Goal: Transaction & Acquisition: Book appointment/travel/reservation

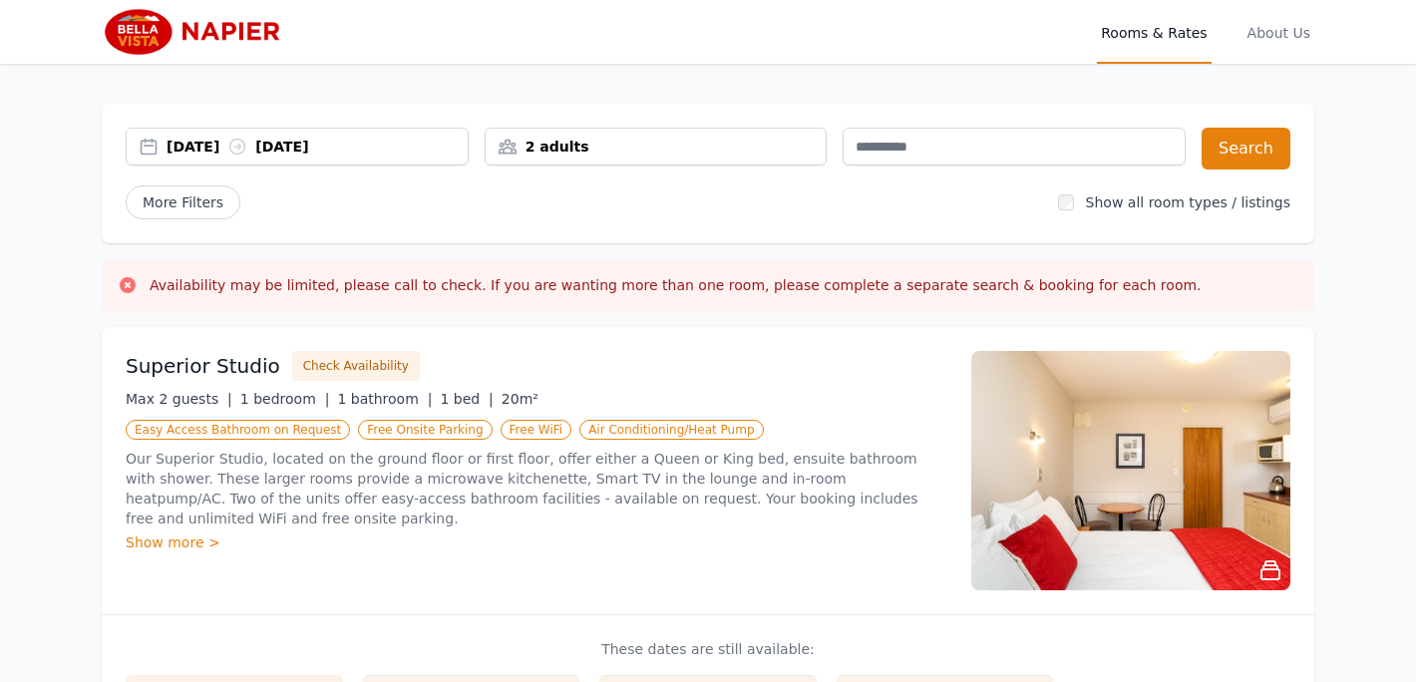
click at [302, 146] on div "[DATE] [DATE]" at bounding box center [317, 147] width 301 height 20
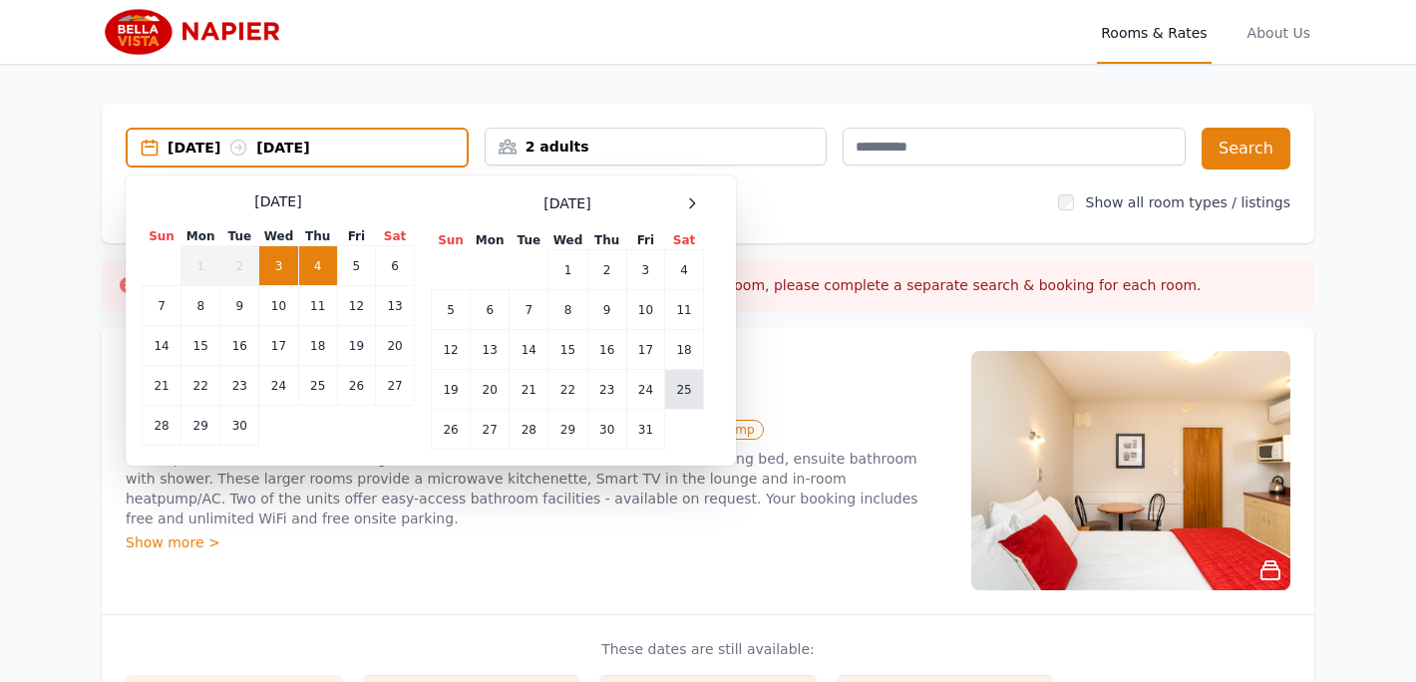
click at [684, 394] on td "25" at bounding box center [684, 390] width 39 height 40
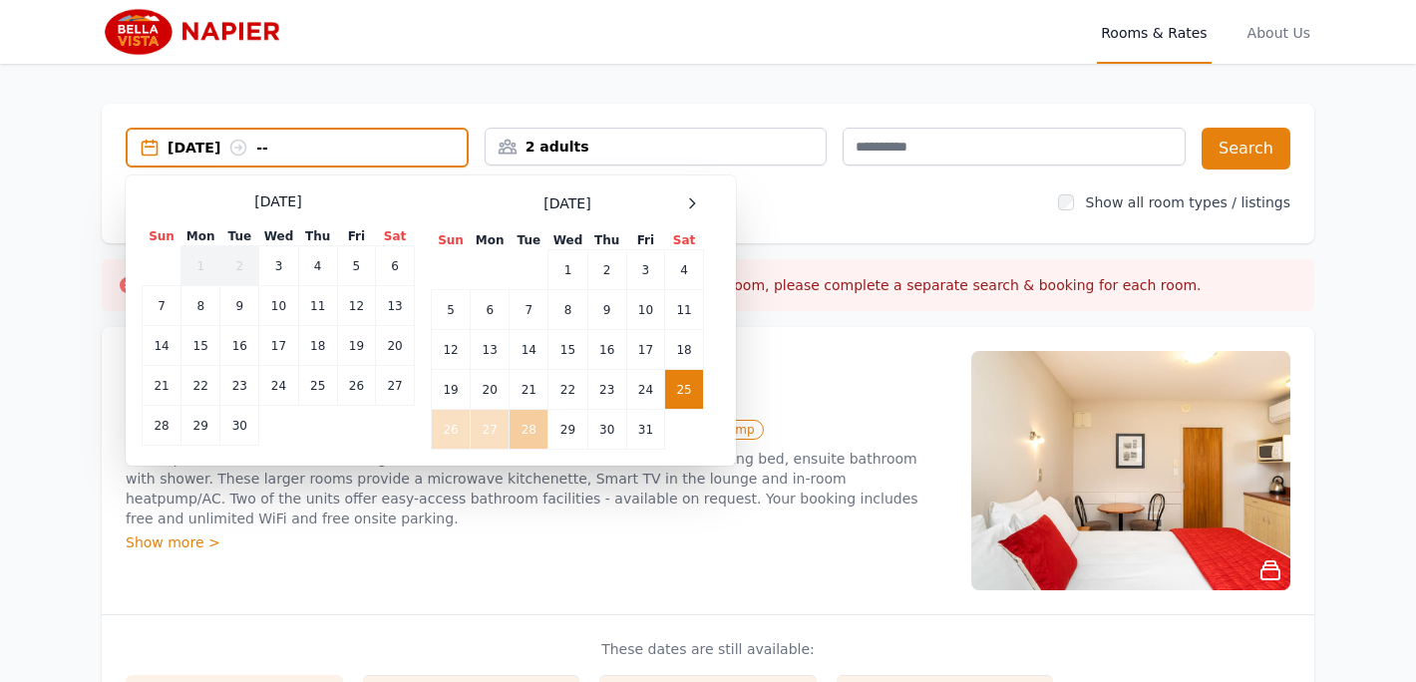
click at [520, 438] on td "28" at bounding box center [529, 430] width 39 height 40
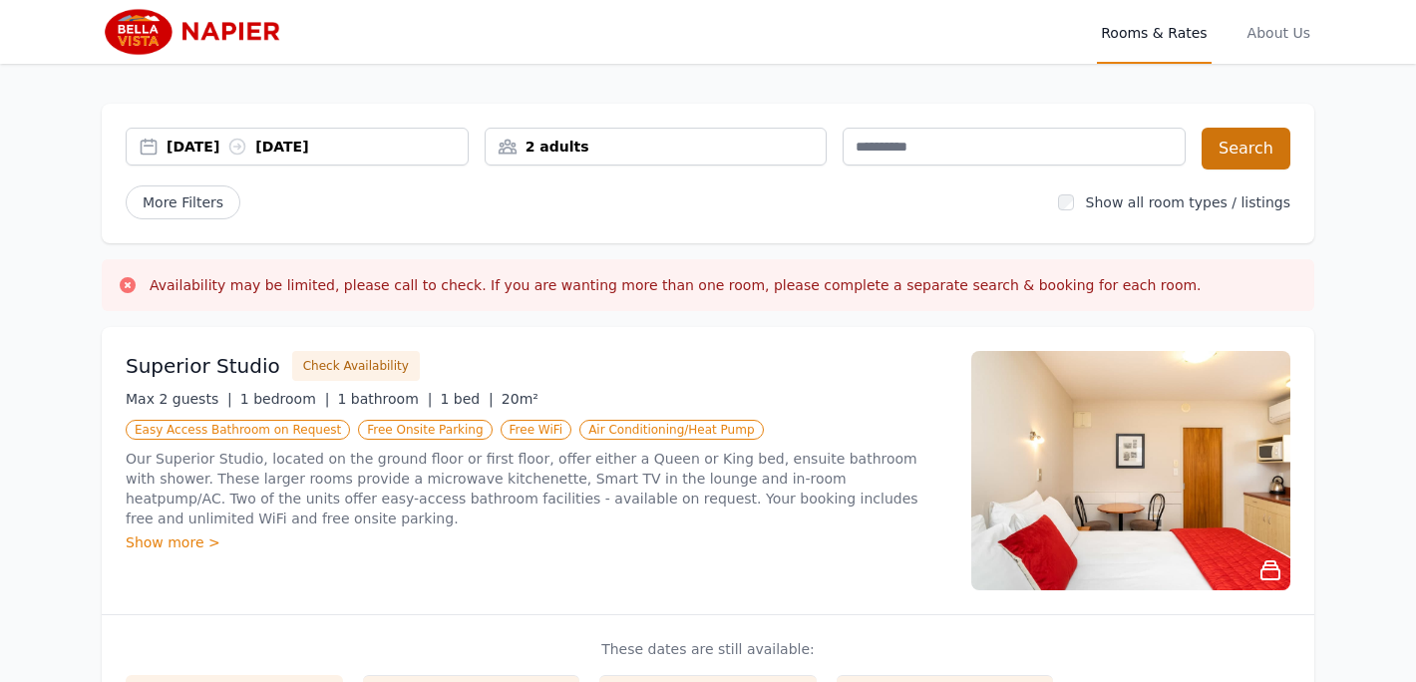
click at [1257, 148] on button "Search" at bounding box center [1246, 149] width 89 height 42
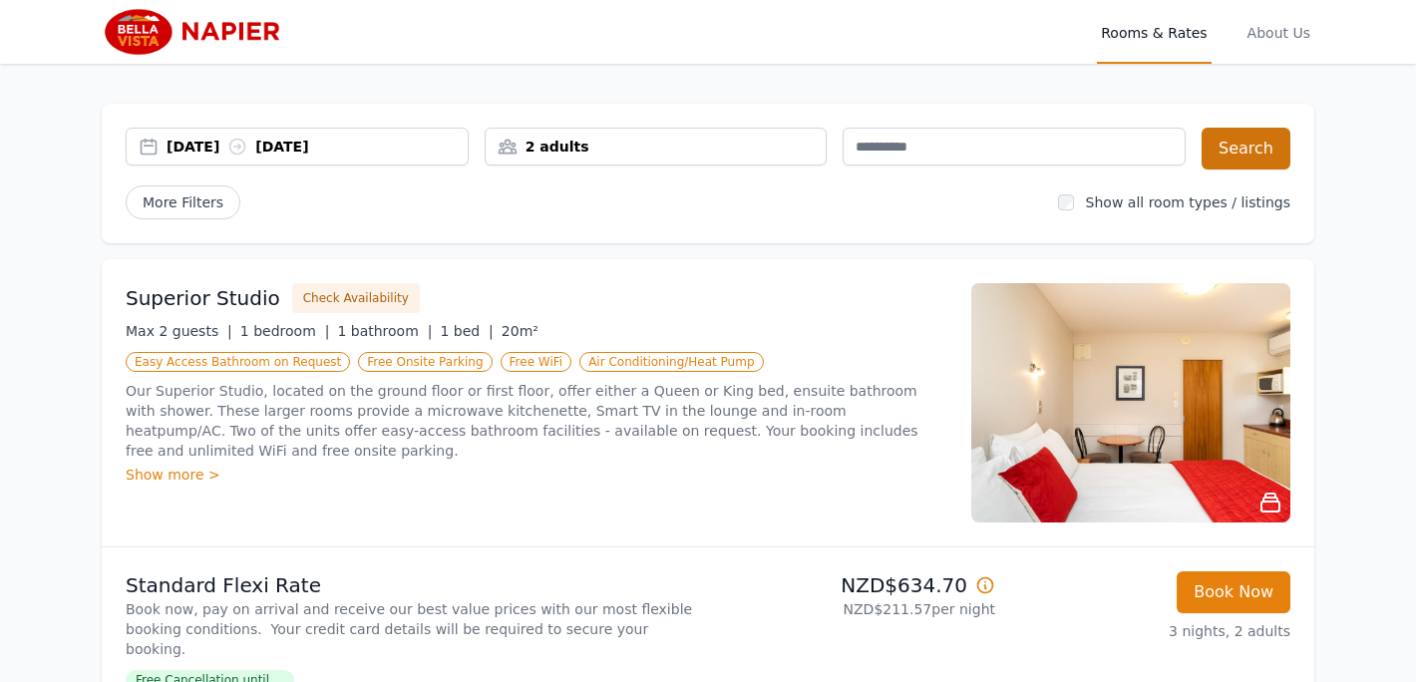
click at [1231, 164] on button "Search" at bounding box center [1246, 149] width 89 height 42
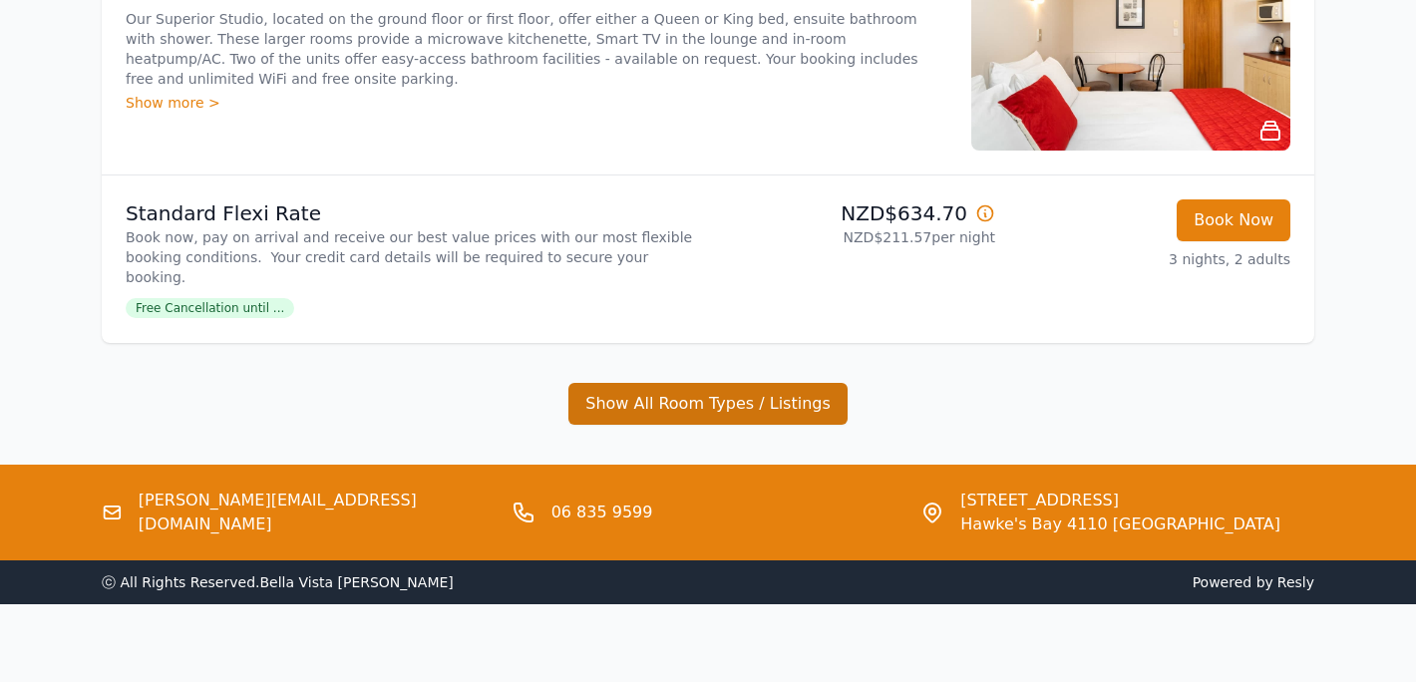
scroll to position [370, 0]
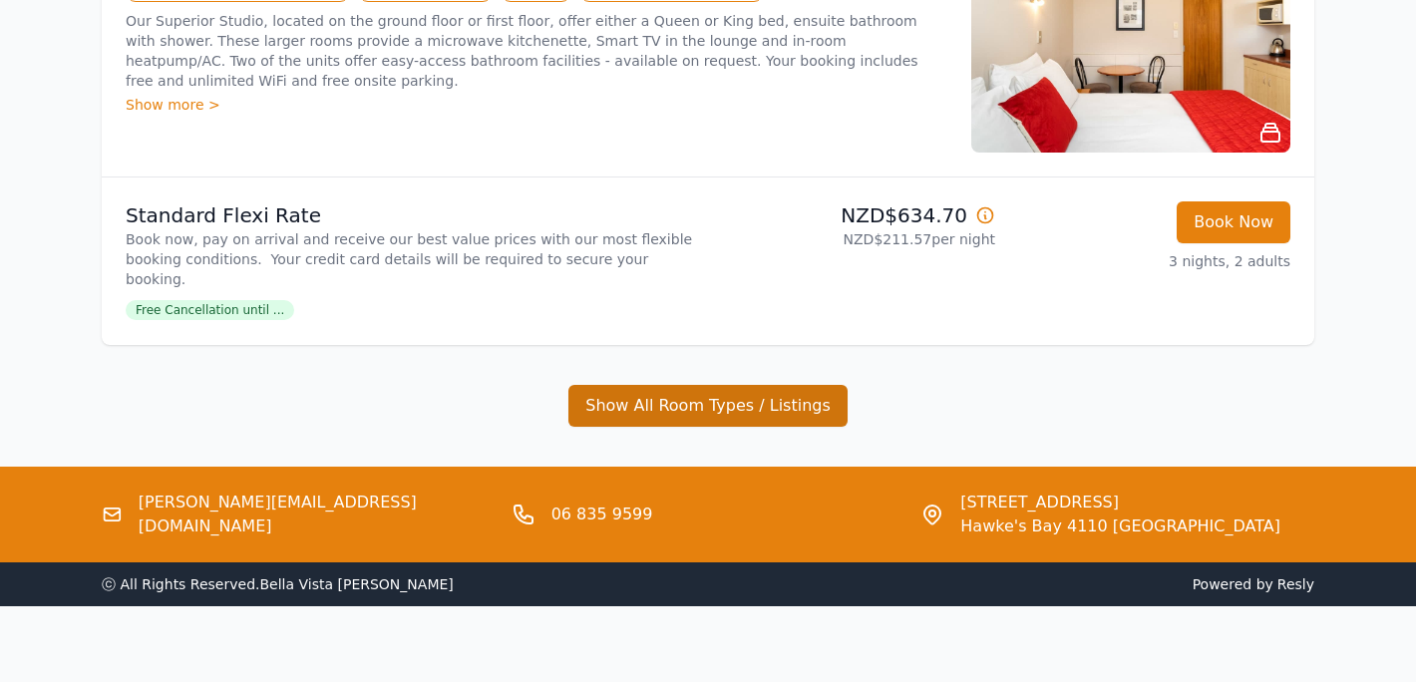
click at [734, 385] on button "Show All Room Types / Listings" at bounding box center [707, 406] width 279 height 42
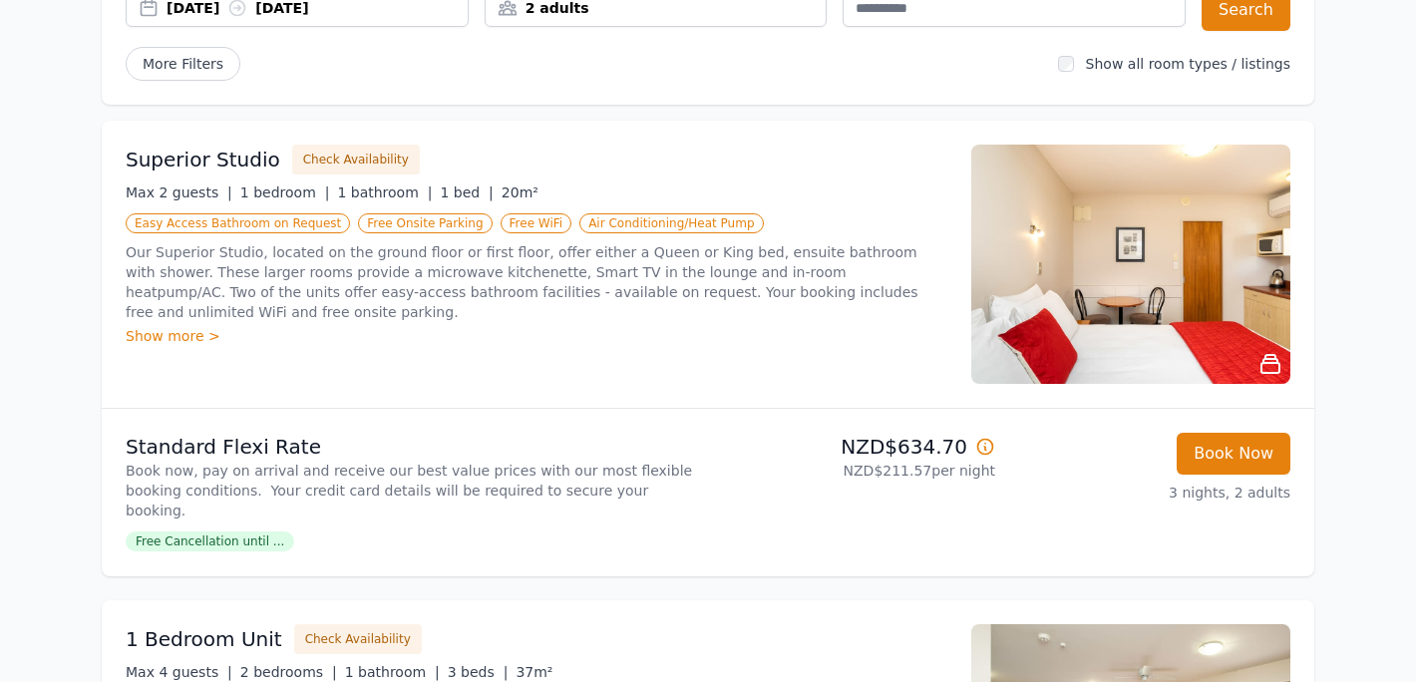
scroll to position [138, 0]
click at [212, 533] on span "Free Cancellation until ..." at bounding box center [210, 543] width 169 height 20
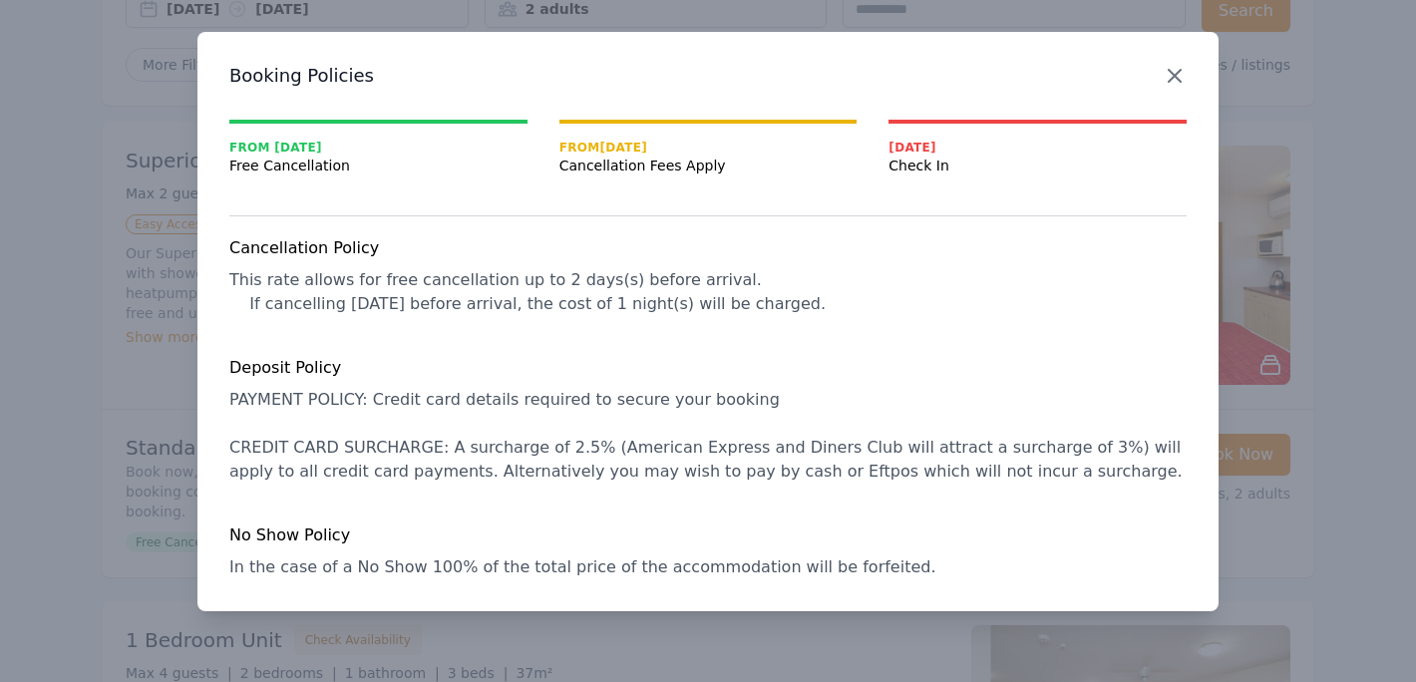
click at [1174, 75] on icon "button" at bounding box center [1175, 76] width 12 height 12
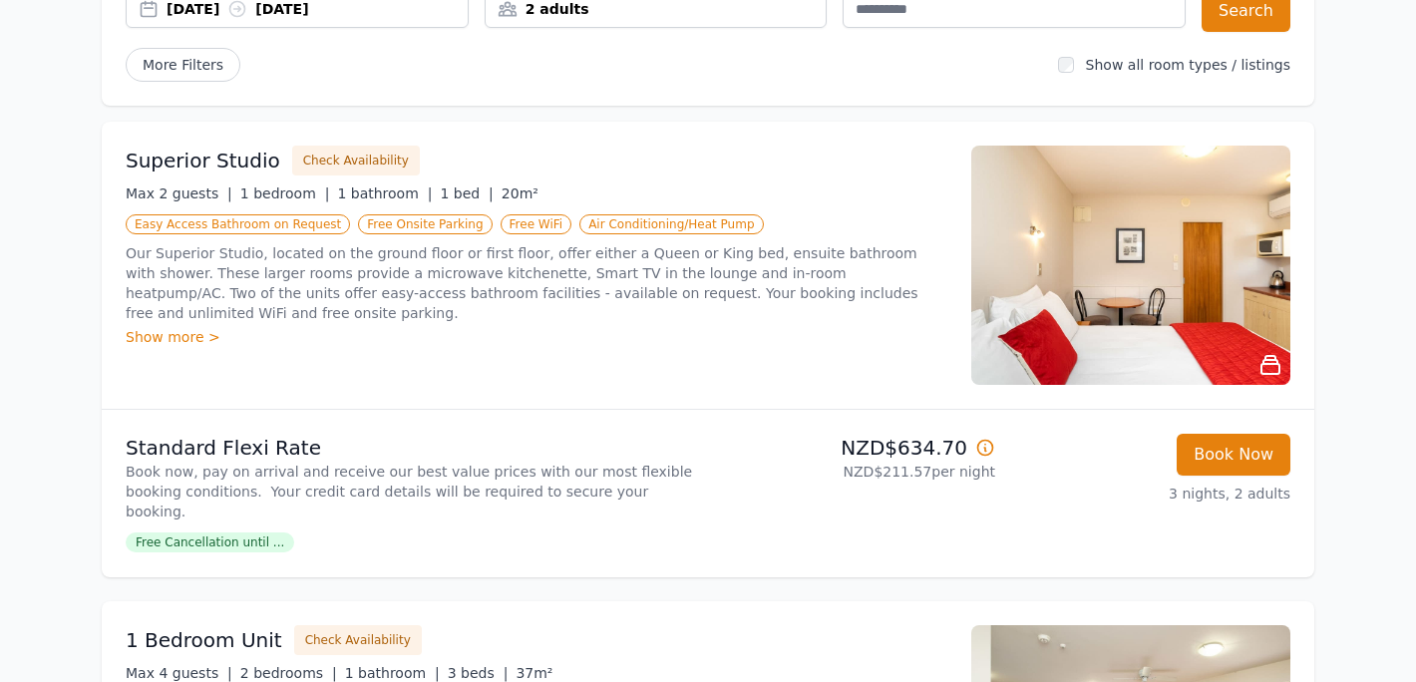
click at [1140, 224] on img at bounding box center [1130, 265] width 319 height 239
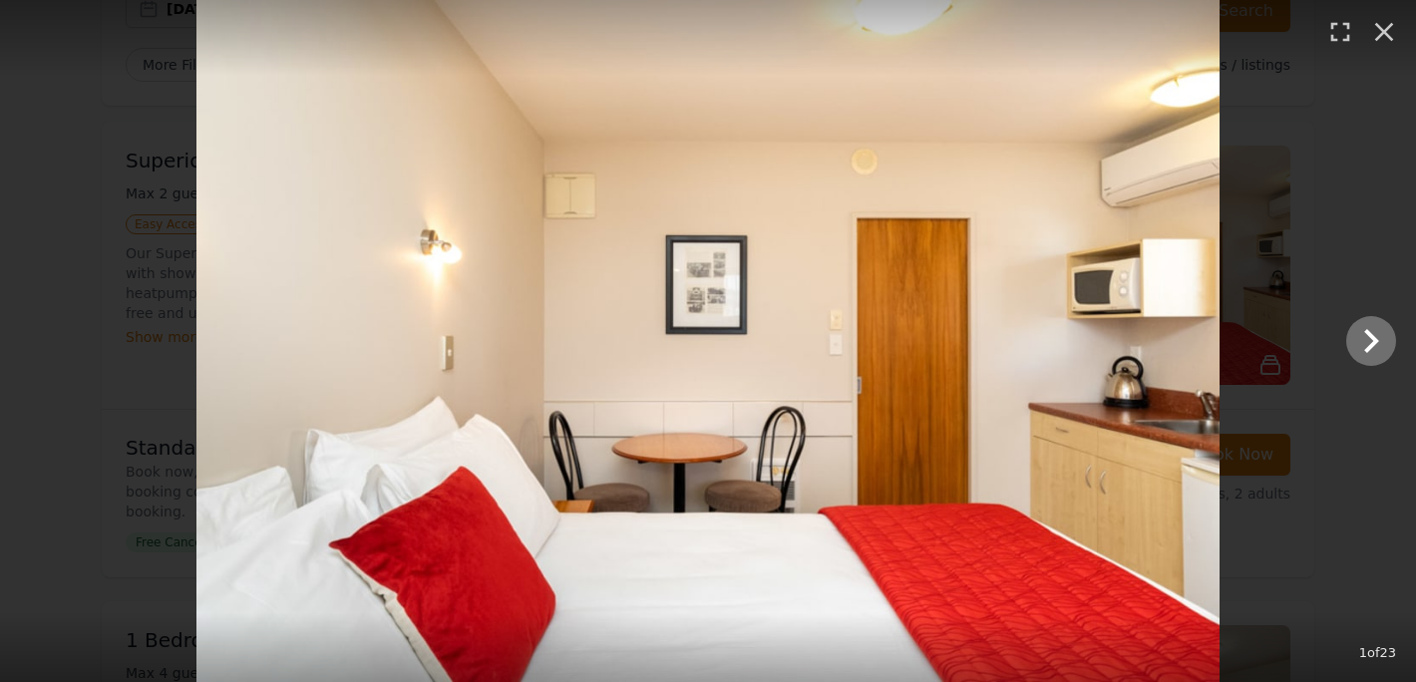
click at [1366, 332] on icon "Show slide 2 of 23" at bounding box center [1371, 341] width 15 height 24
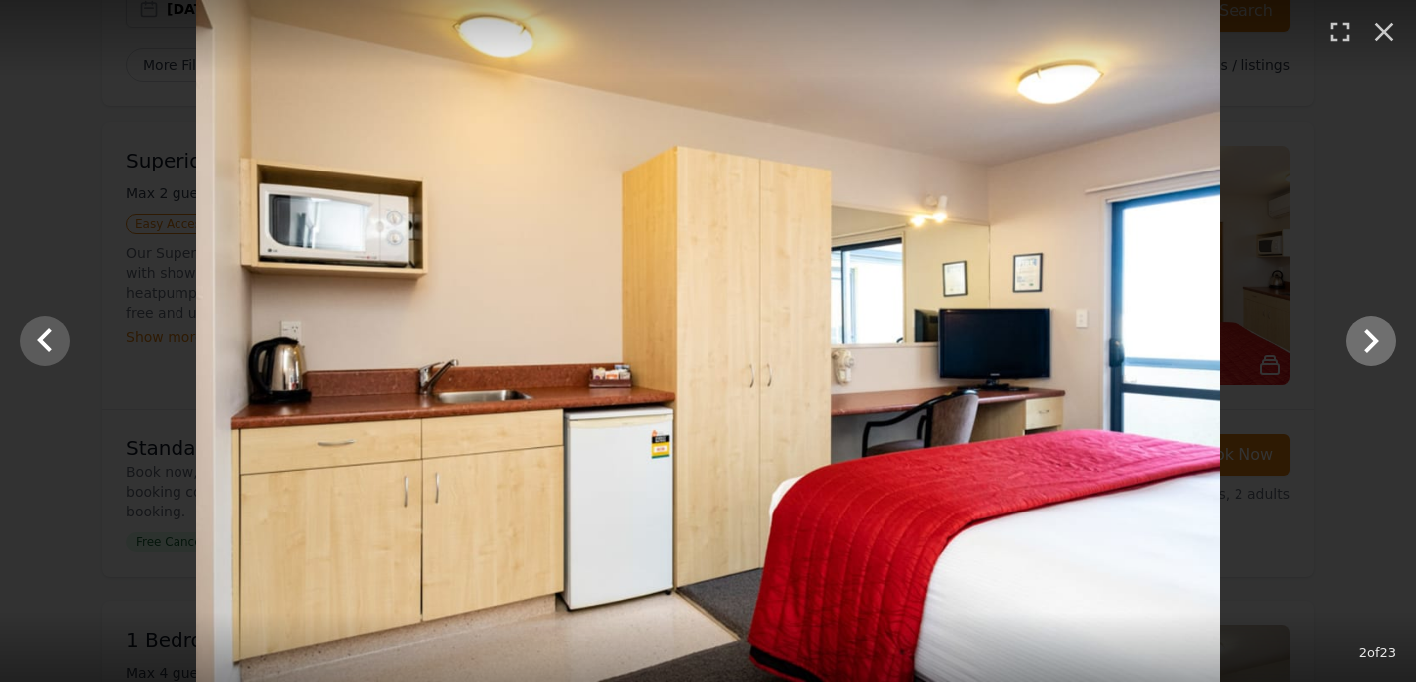
click at [1365, 332] on icon "Show slide 3 of 23" at bounding box center [1371, 341] width 15 height 24
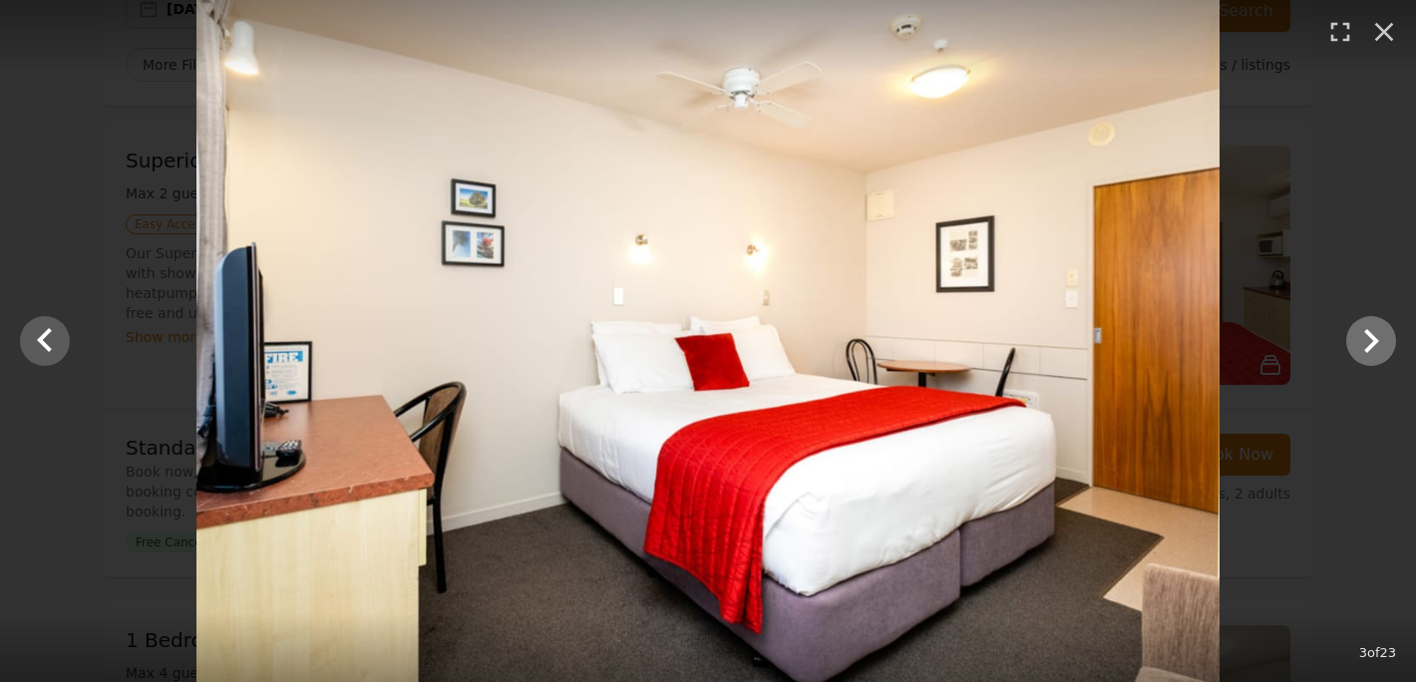
click at [1365, 332] on icon "Show slide 4 of 23" at bounding box center [1371, 341] width 15 height 24
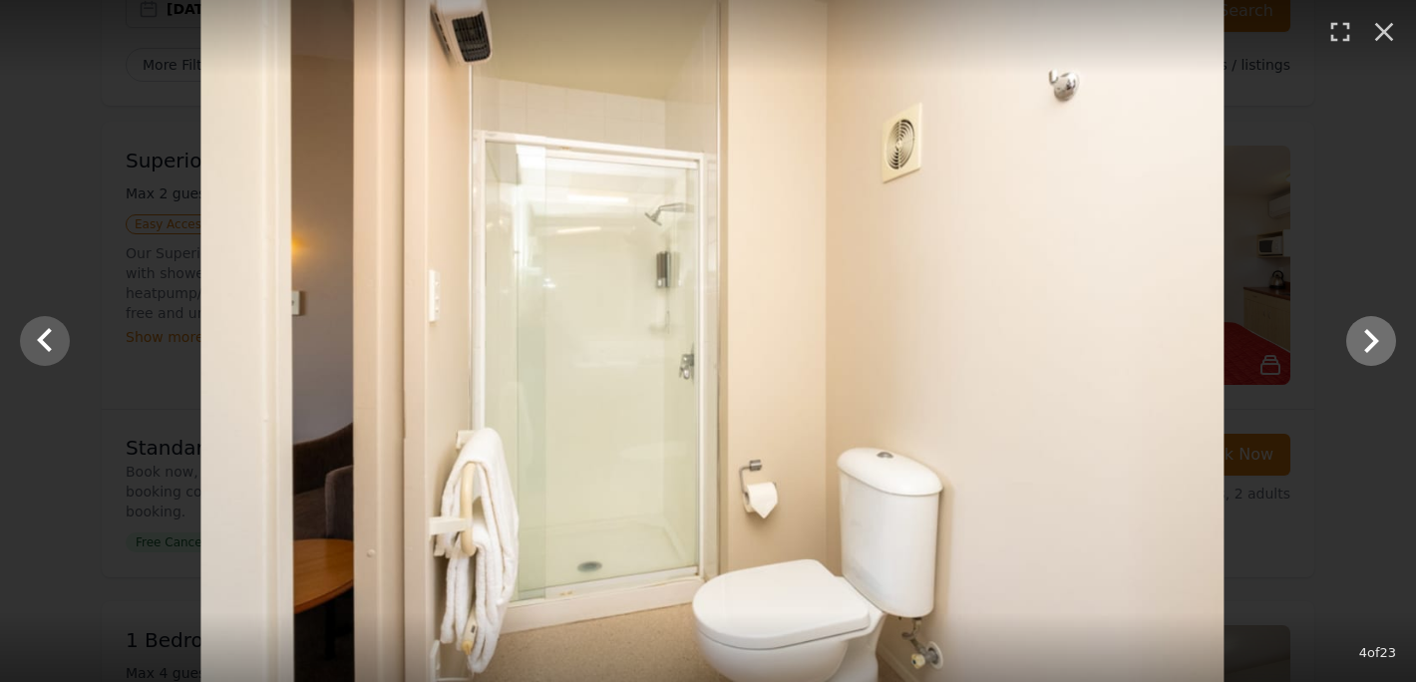
click at [1365, 332] on icon "Show slide 5 of 23" at bounding box center [1371, 341] width 15 height 24
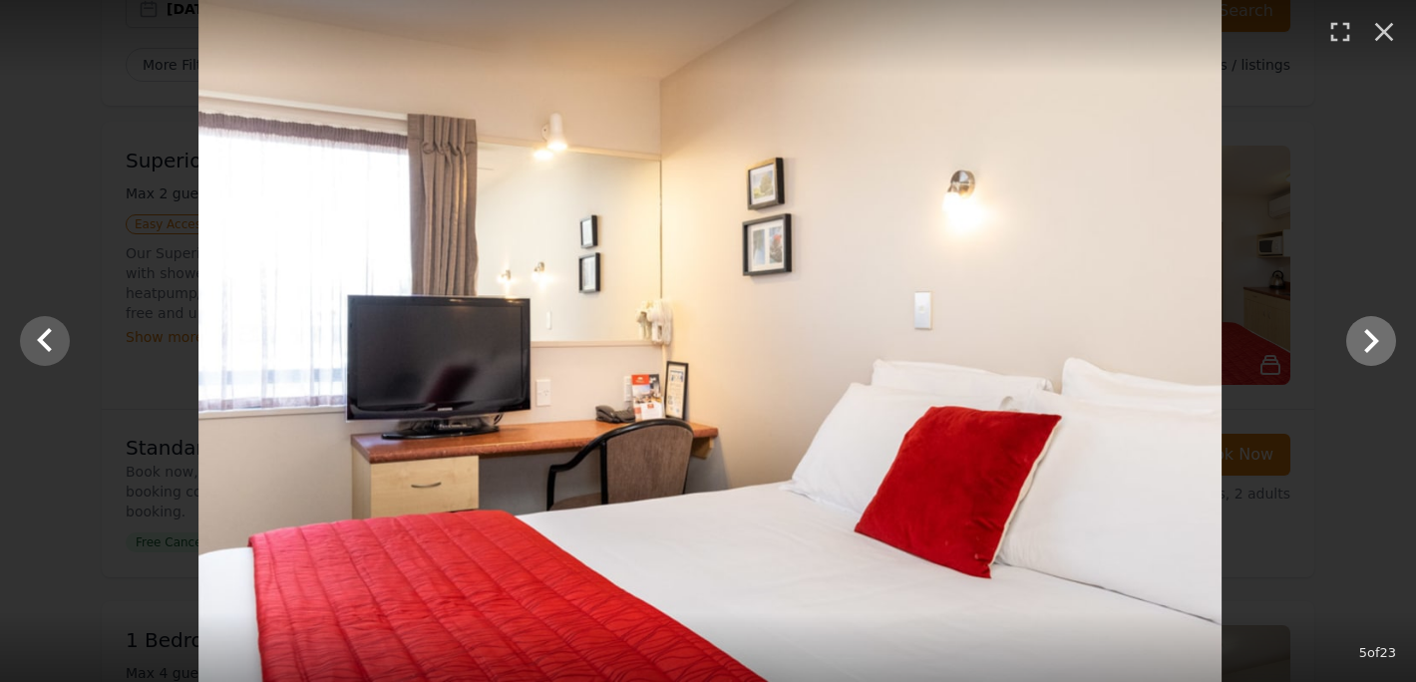
click at [1365, 332] on icon "Show slide 6 of 23" at bounding box center [1371, 341] width 15 height 24
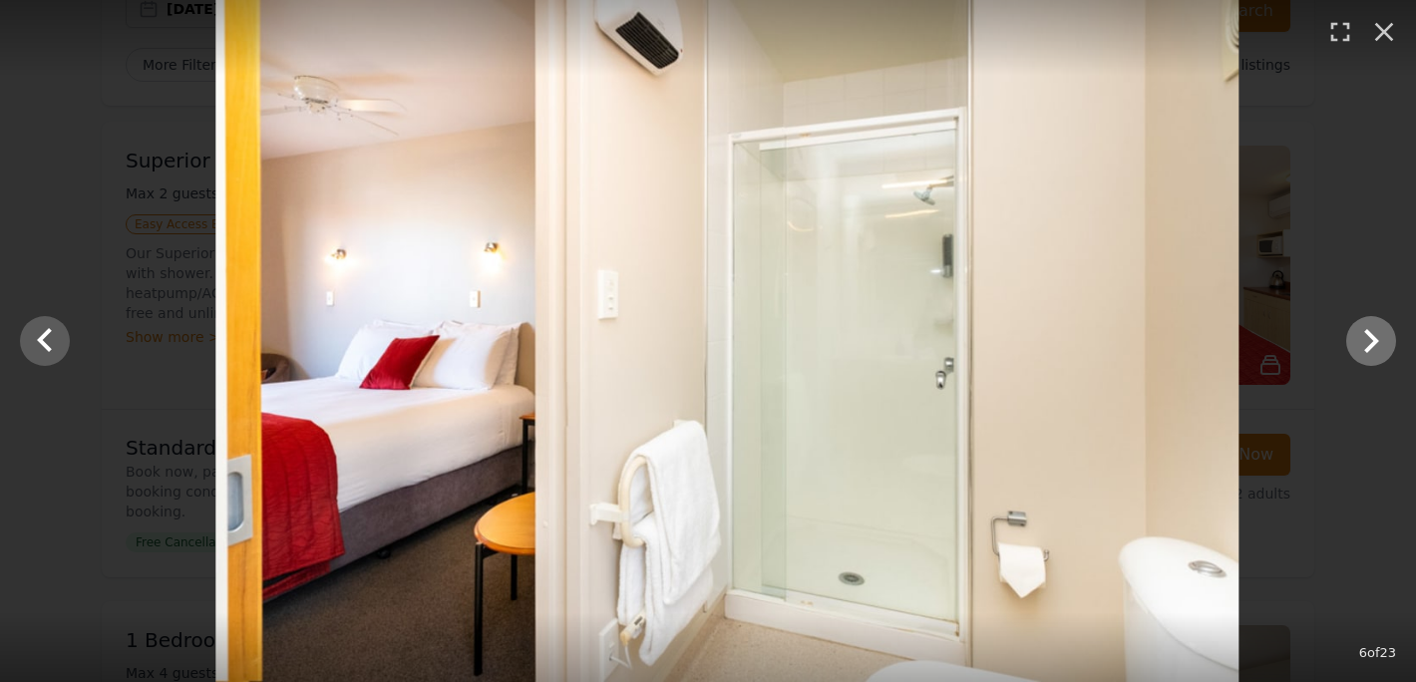
click at [1365, 332] on icon "Show slide 7 of 23" at bounding box center [1371, 341] width 15 height 24
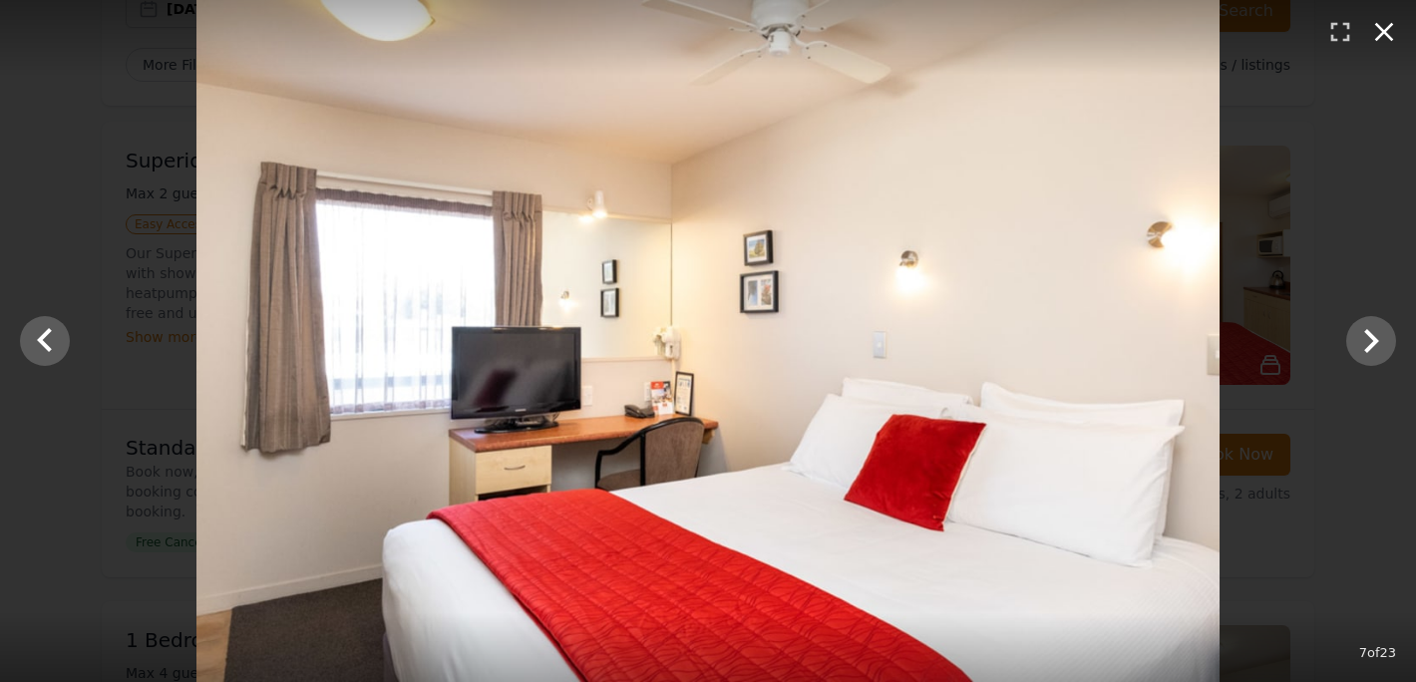
click at [1386, 17] on icon "button" at bounding box center [1384, 32] width 32 height 32
